Goal: Information Seeking & Learning: Learn about a topic

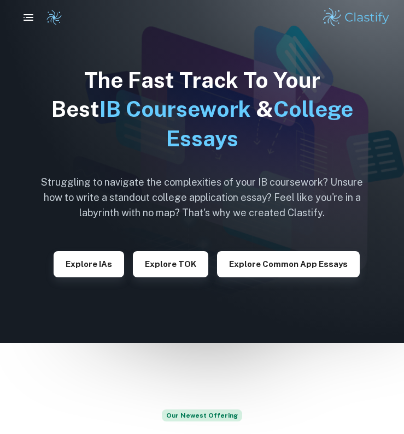
checkbox input "true"
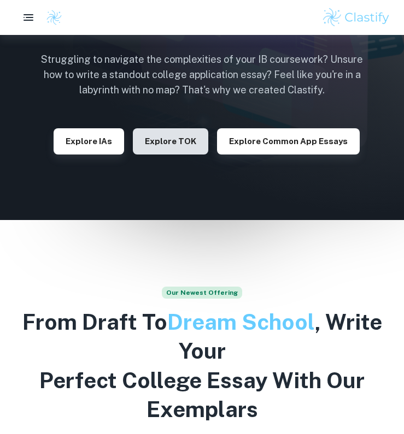
scroll to position [129, 0]
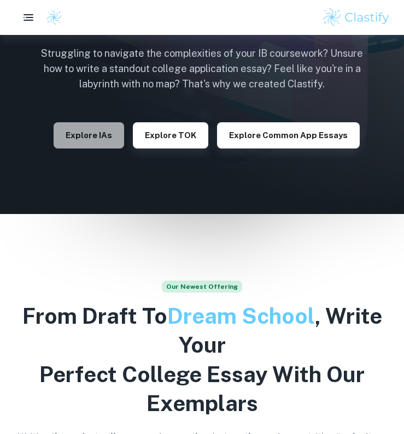
click at [101, 130] on button "Explore IAs" at bounding box center [89, 135] width 70 height 26
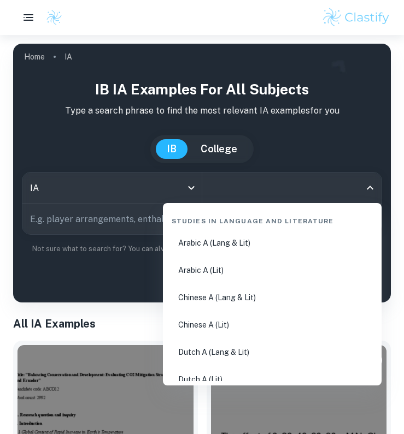
click at [261, 179] on input "All Subjects" at bounding box center [283, 187] width 153 height 21
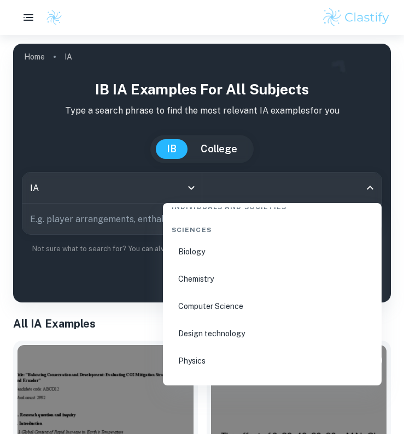
scroll to position [1690, 0]
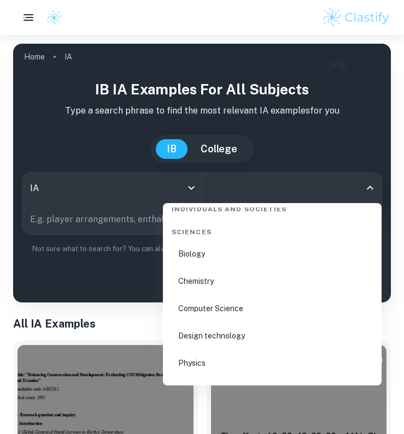
click at [196, 256] on li "Biology" at bounding box center [272, 253] width 210 height 25
type input "Biology"
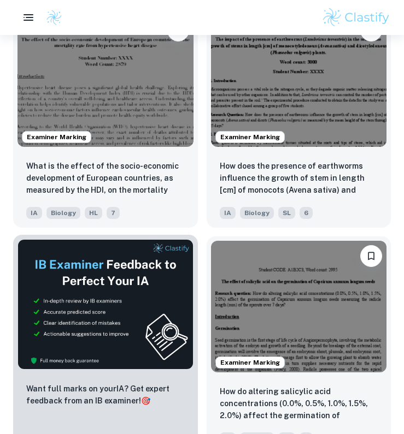
scroll to position [466, 0]
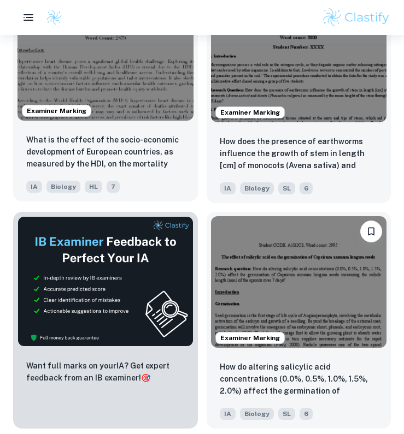
click at [123, 84] on img at bounding box center [105, 55] width 176 height 132
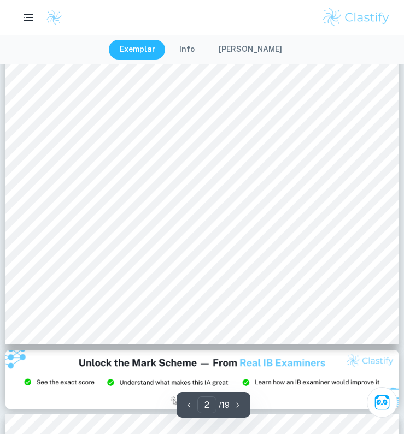
scroll to position [910, 0]
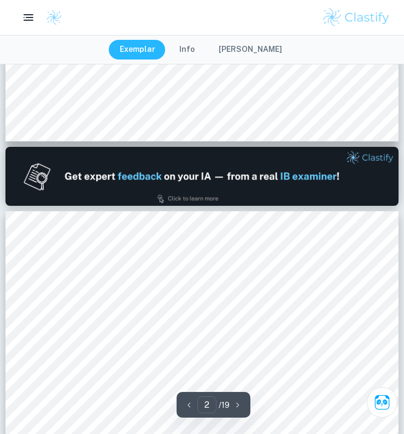
type input "1"
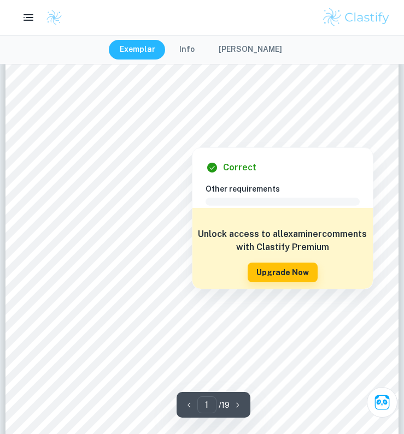
scroll to position [27, 0]
